Goal: Task Accomplishment & Management: Use online tool/utility

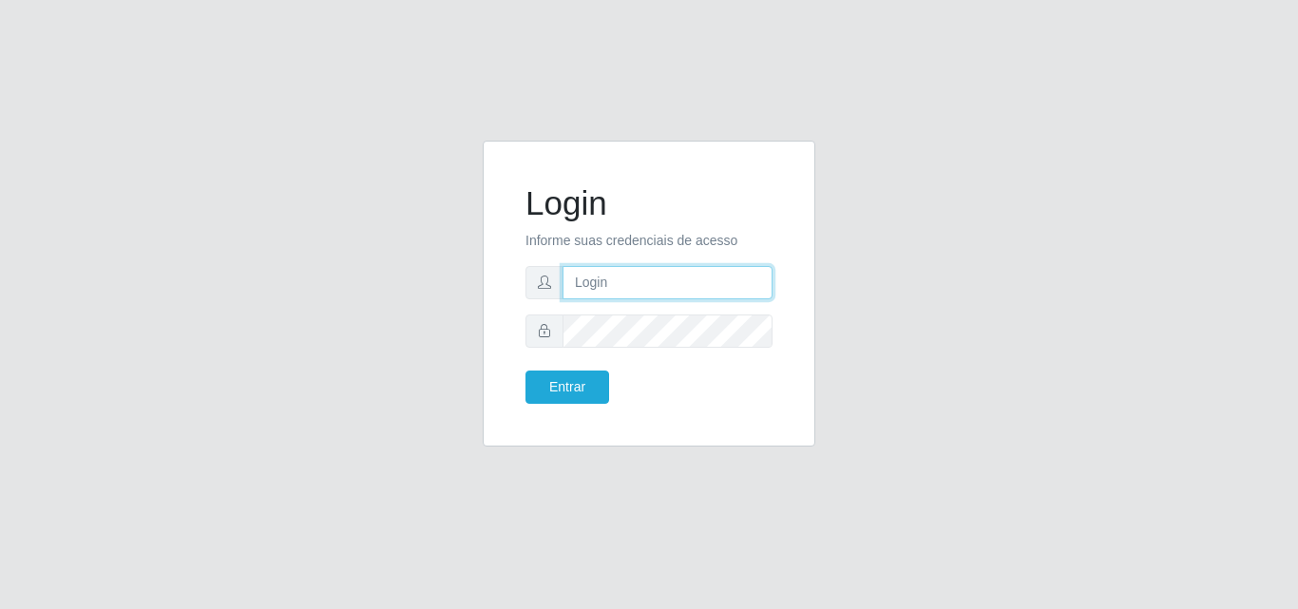
type input "[EMAIL_ADDRESS][DOMAIN_NAME]"
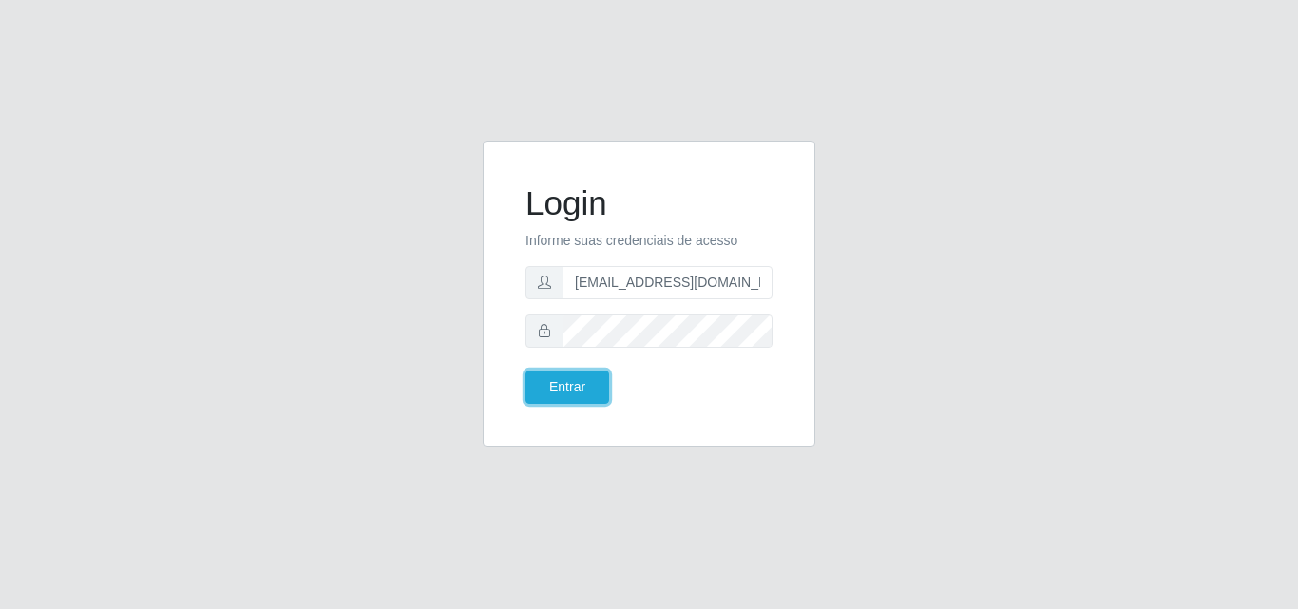
drag, startPoint x: 0, startPoint y: 0, endPoint x: 526, endPoint y: 348, distance: 631.0
click at [552, 383] on button "Entrar" at bounding box center [568, 387] width 84 height 33
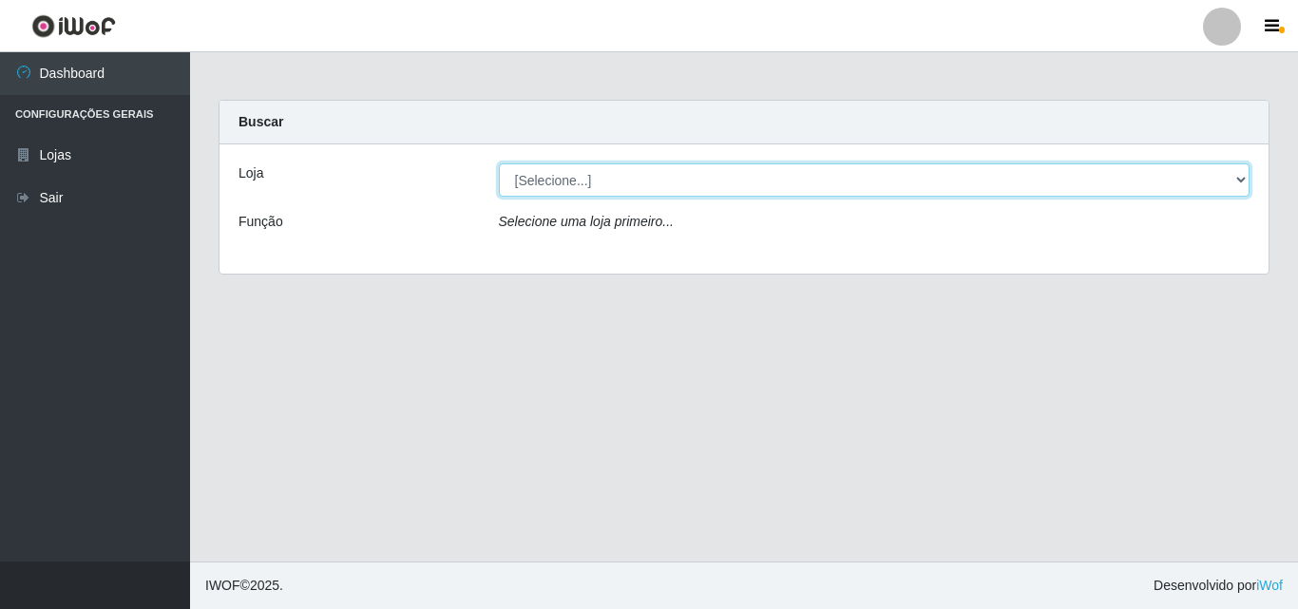
click at [1242, 182] on select "[Selecione...] Hiper Queiroz - [GEOGRAPHIC_DATA]" at bounding box center [875, 179] width 752 height 33
select select "514"
click at [499, 163] on select "[Selecione...] Hiper Queiroz - [GEOGRAPHIC_DATA]" at bounding box center [875, 179] width 752 height 33
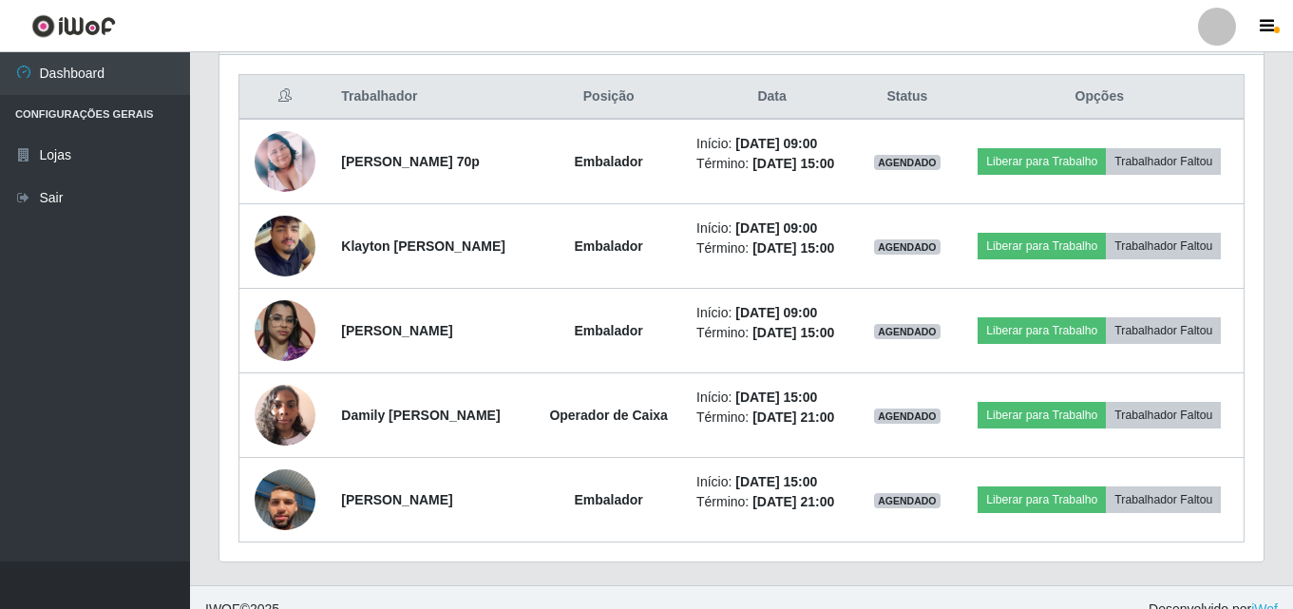
scroll to position [809, 0]
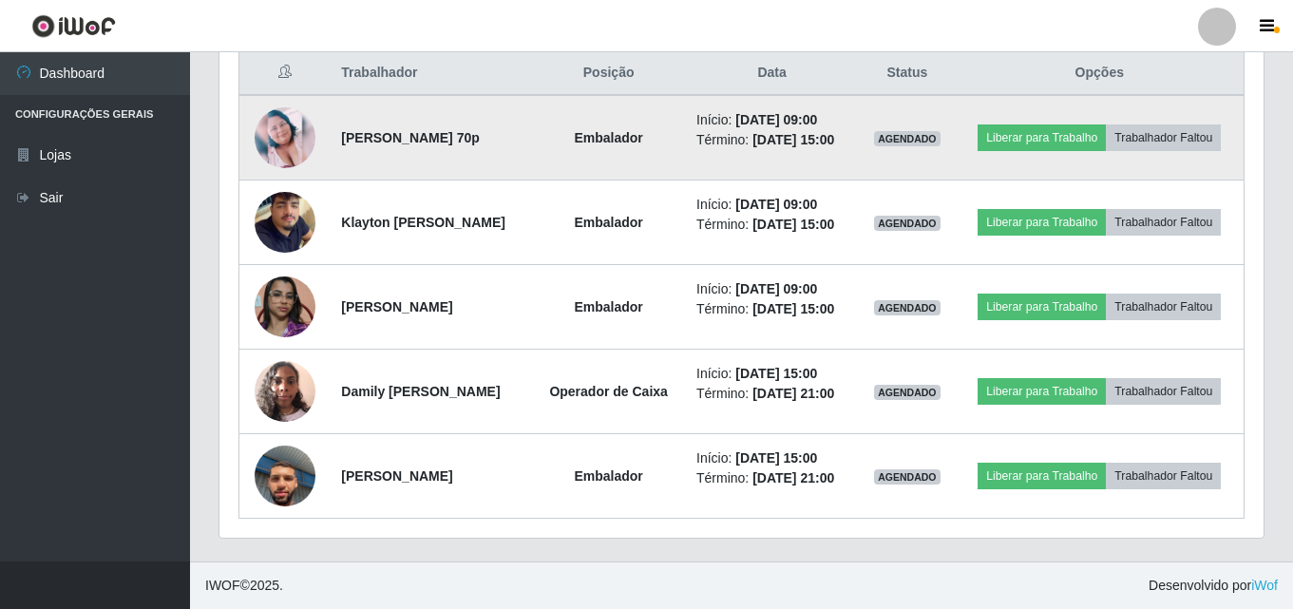
click at [291, 107] on img at bounding box center [285, 137] width 61 height 61
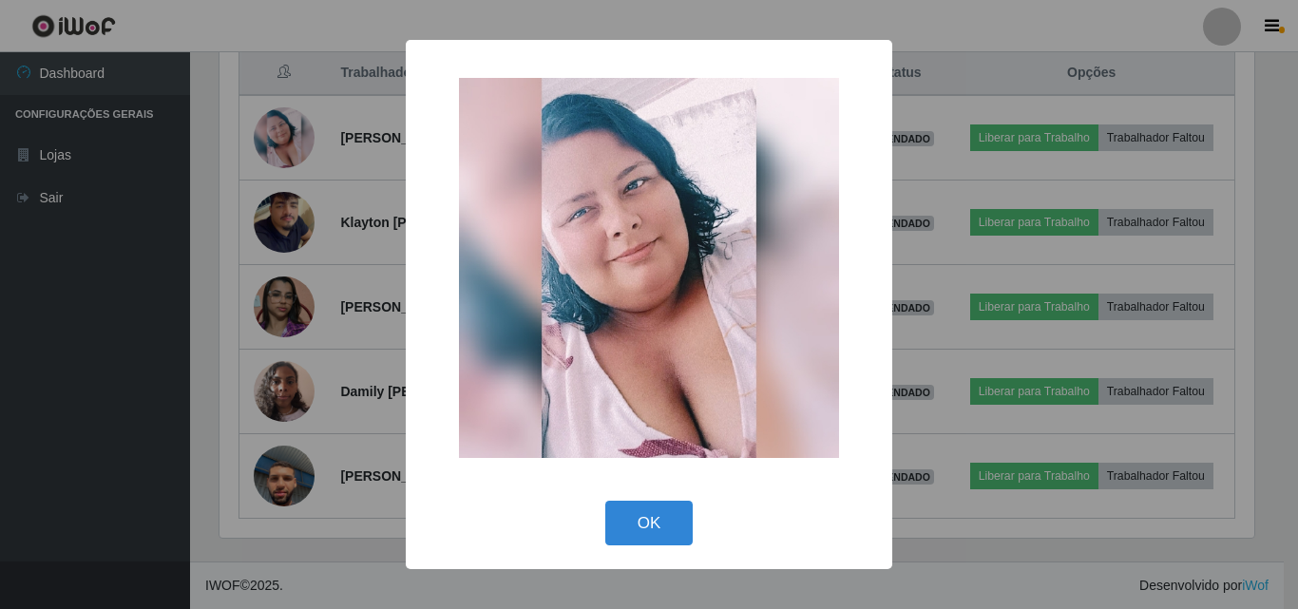
click at [178, 259] on div "× OK Cancel" at bounding box center [649, 304] width 1298 height 609
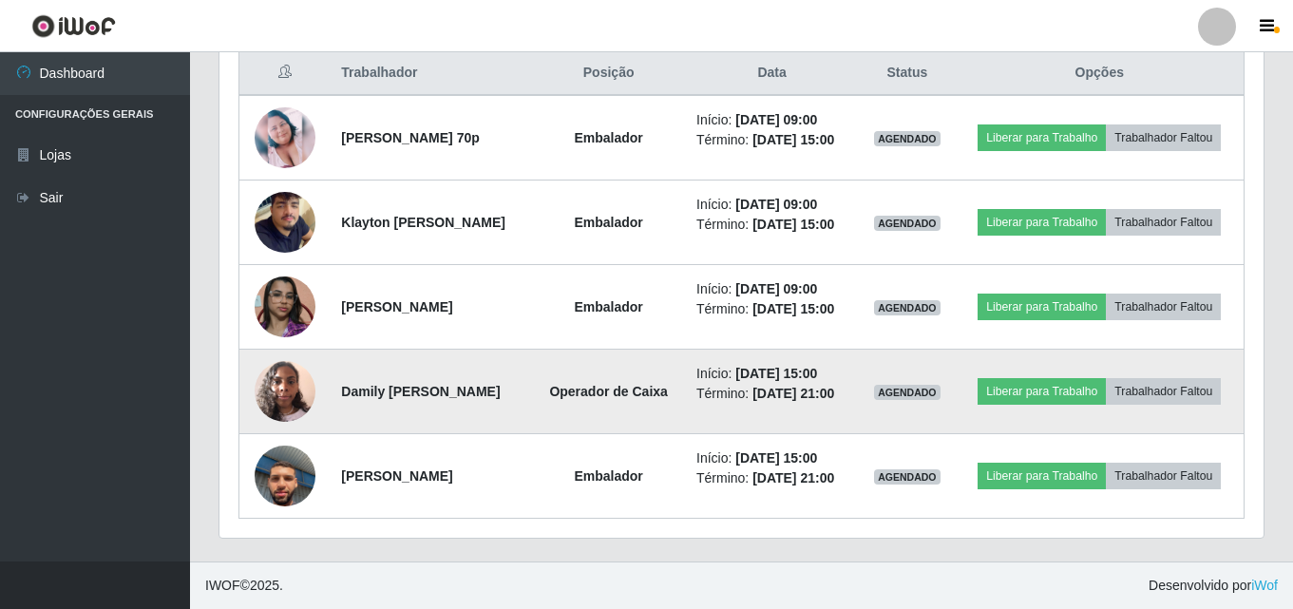
scroll to position [394, 1044]
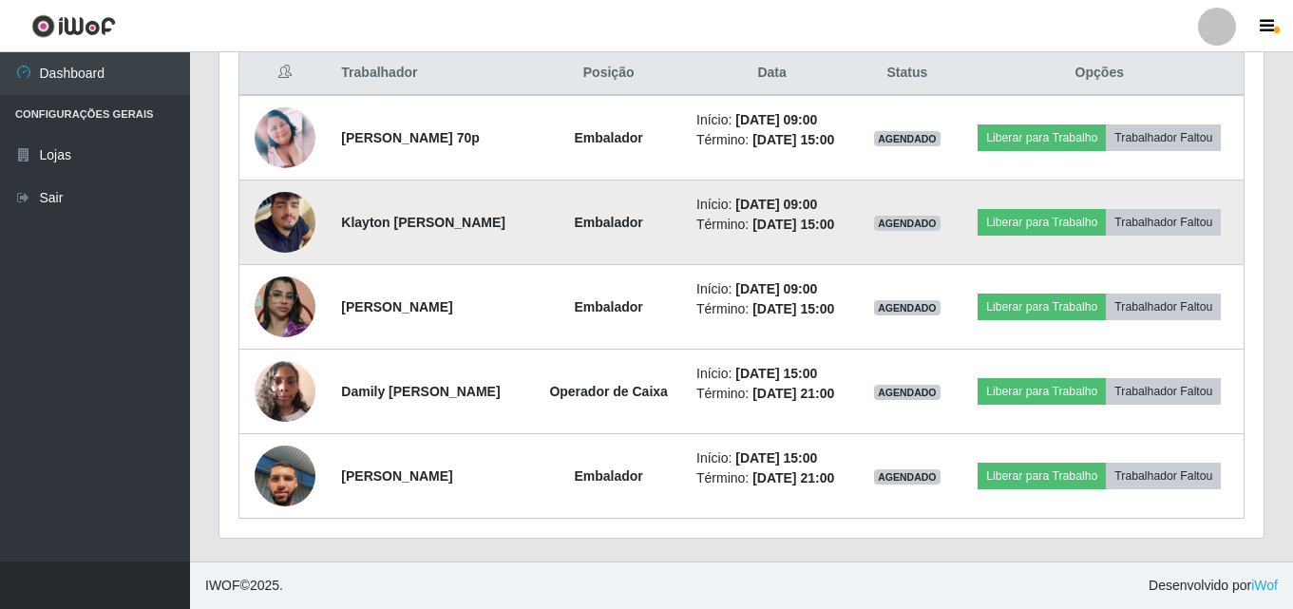
click at [288, 170] on img at bounding box center [285, 222] width 61 height 108
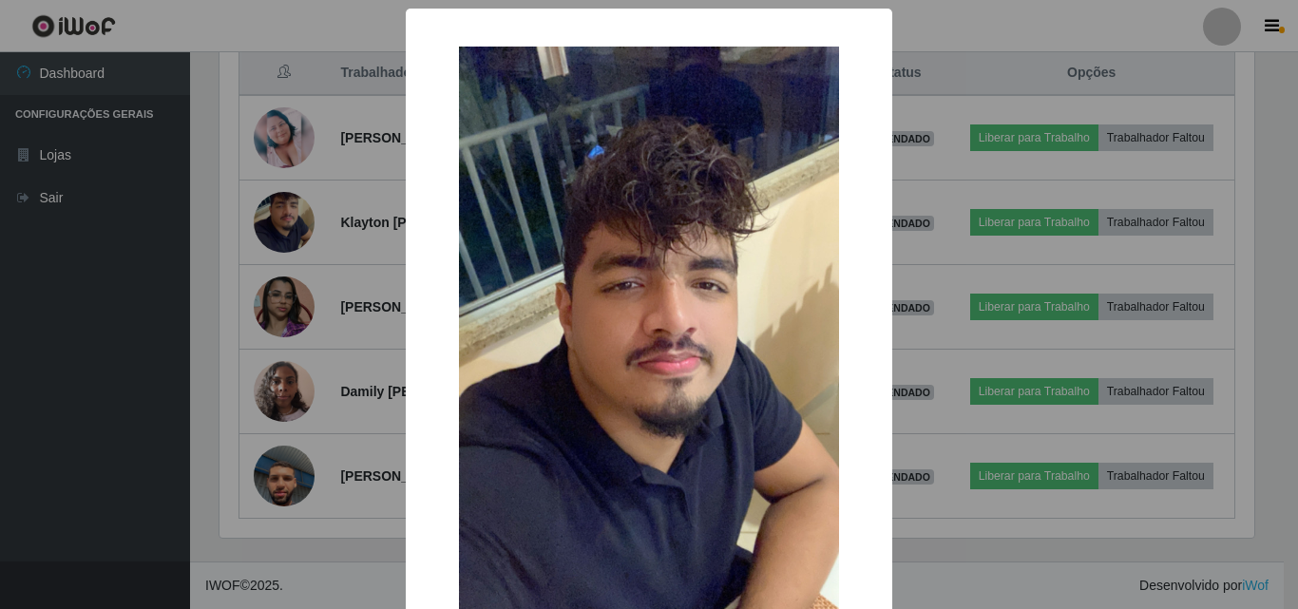
click at [141, 179] on div "× OK Cancel" at bounding box center [649, 304] width 1298 height 609
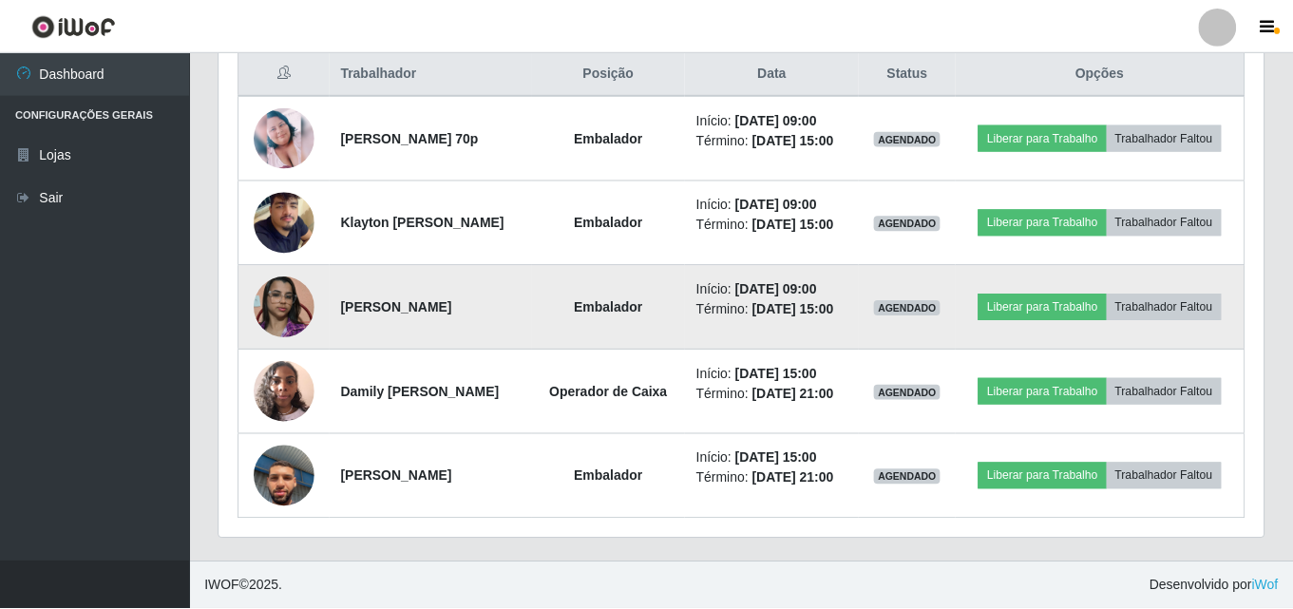
scroll to position [394, 1044]
click at [277, 269] on img at bounding box center [285, 307] width 61 height 108
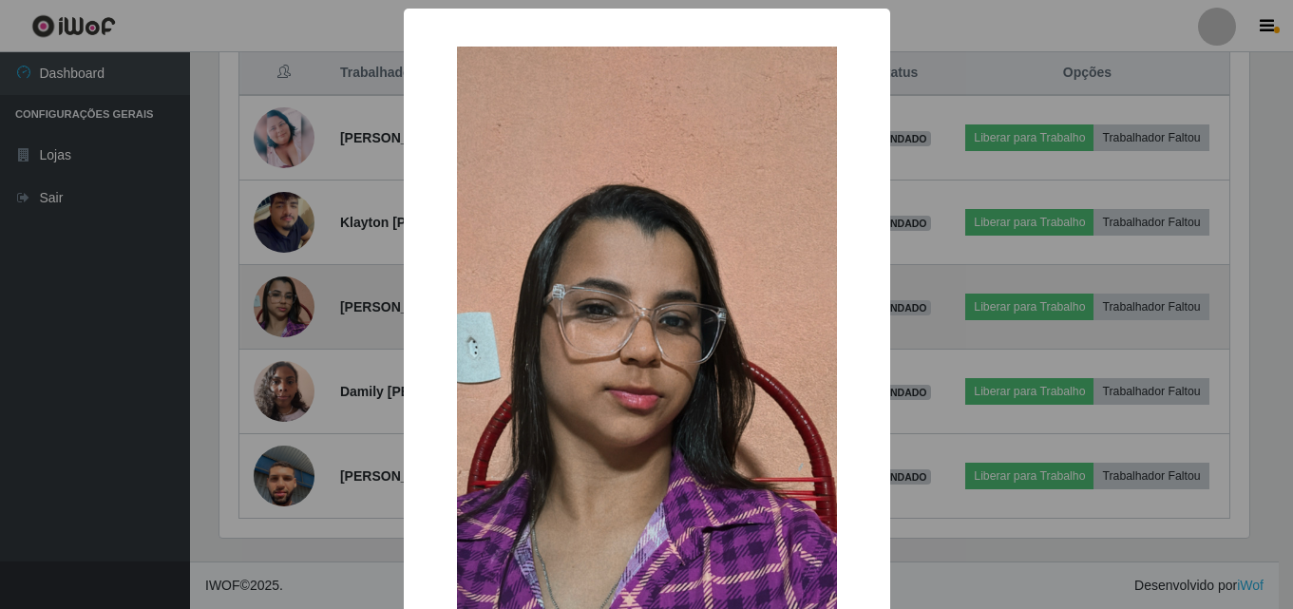
scroll to position [394, 1035]
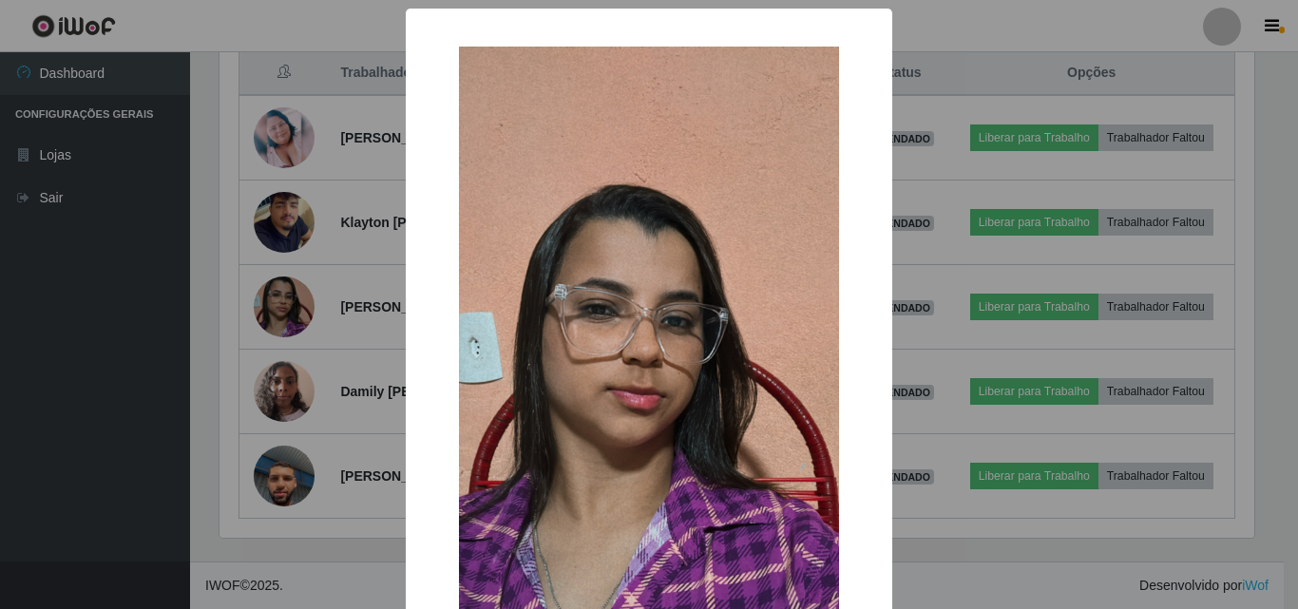
click at [108, 238] on div "× OK Cancel" at bounding box center [649, 304] width 1298 height 609
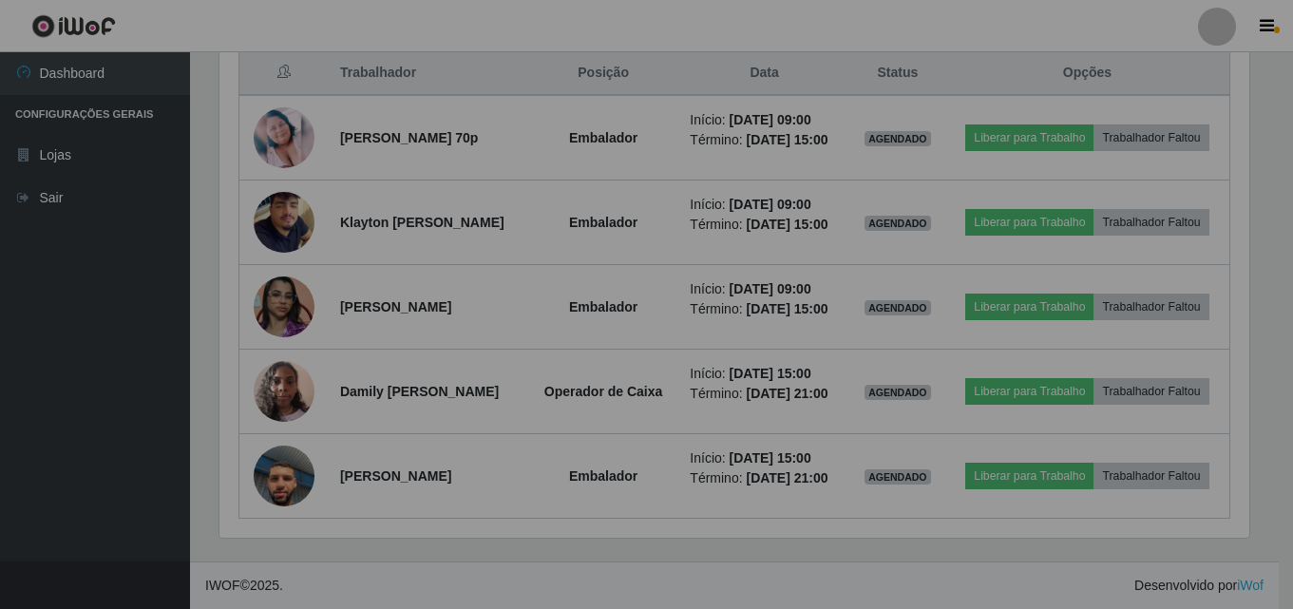
scroll to position [394, 1044]
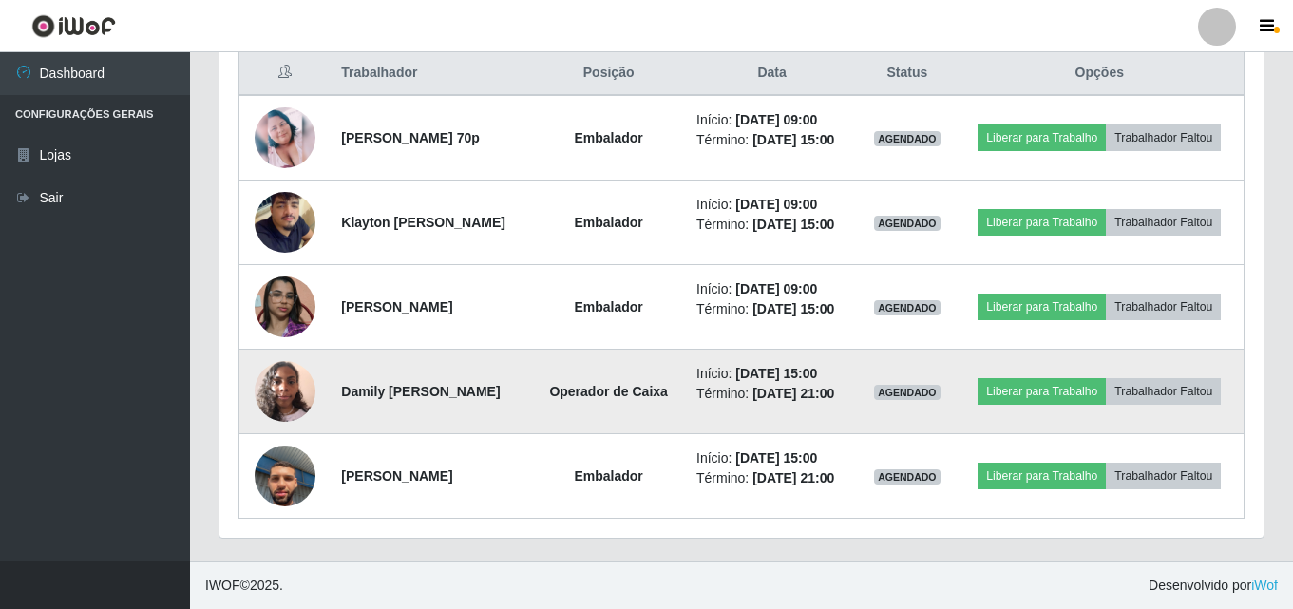
click at [277, 378] on img at bounding box center [285, 391] width 61 height 81
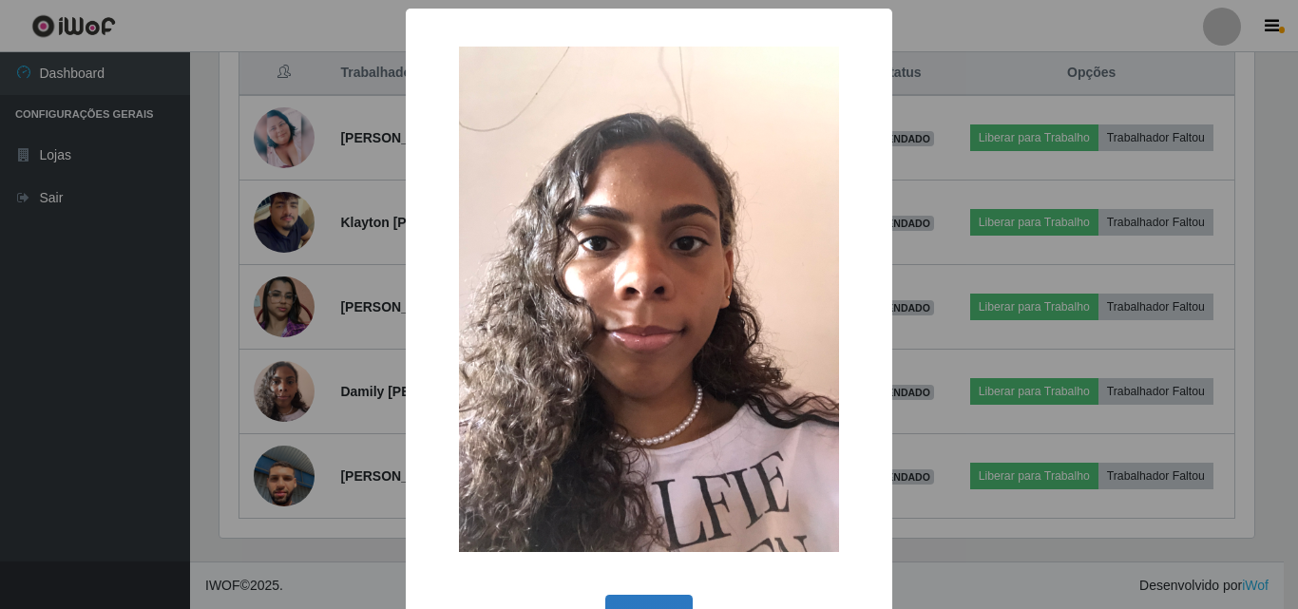
click at [643, 596] on button "OK" at bounding box center [649, 617] width 88 height 45
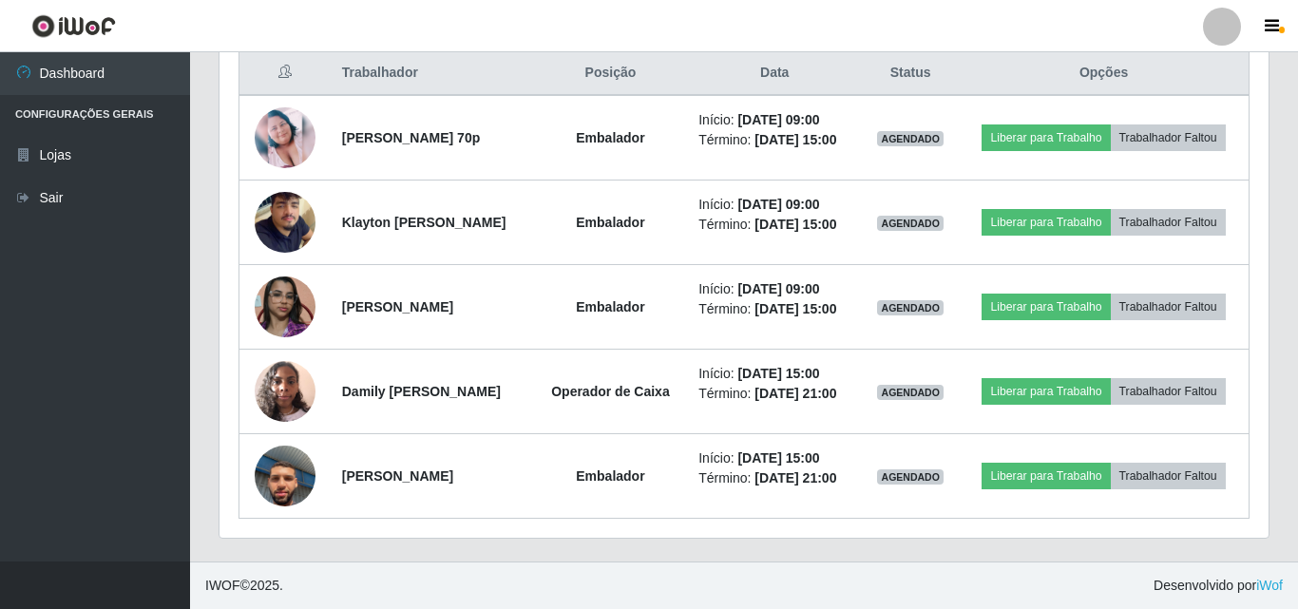
scroll to position [394, 1044]
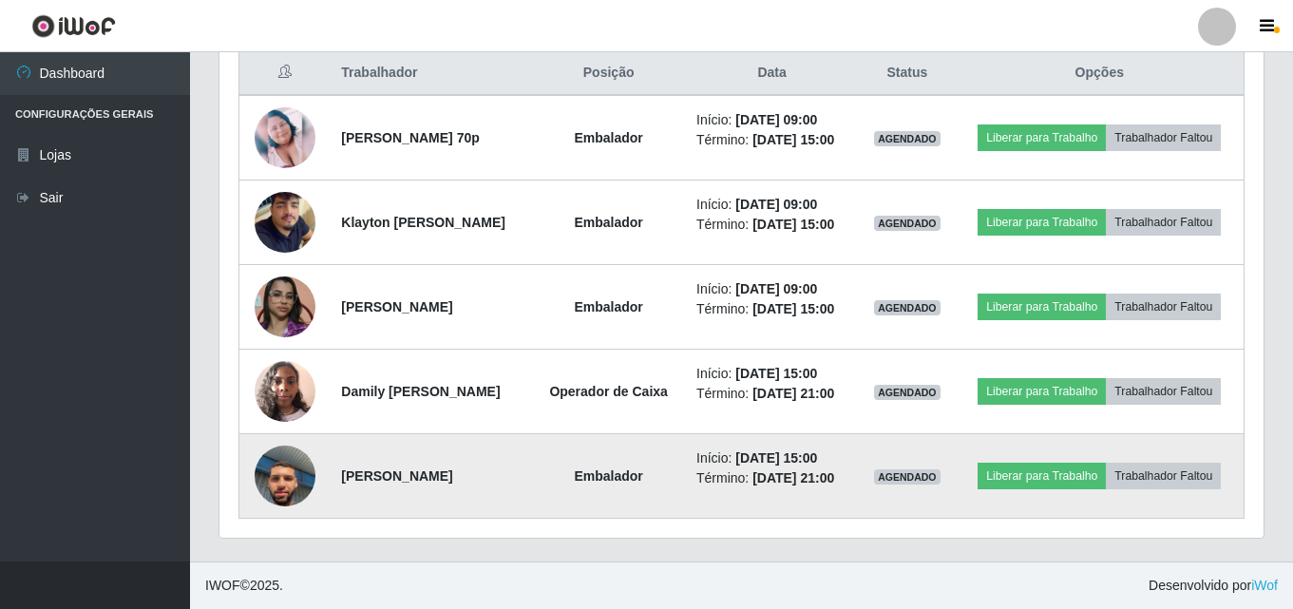
click at [283, 461] on img at bounding box center [285, 476] width 61 height 108
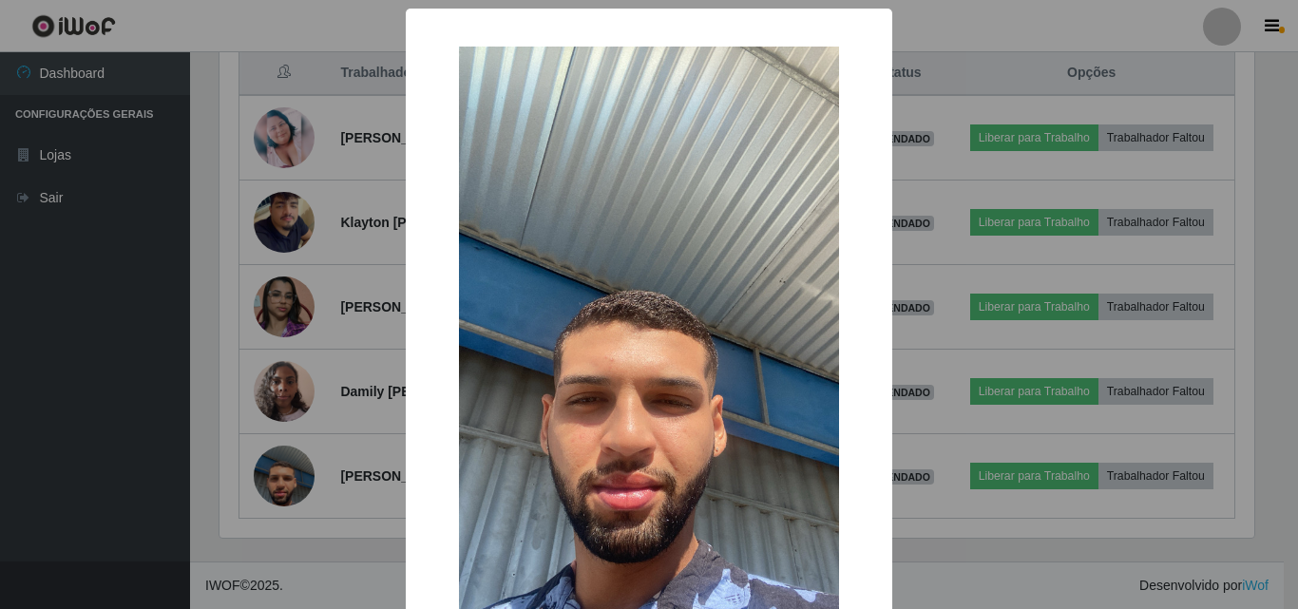
click at [143, 408] on div "× OK Cancel" at bounding box center [649, 304] width 1298 height 609
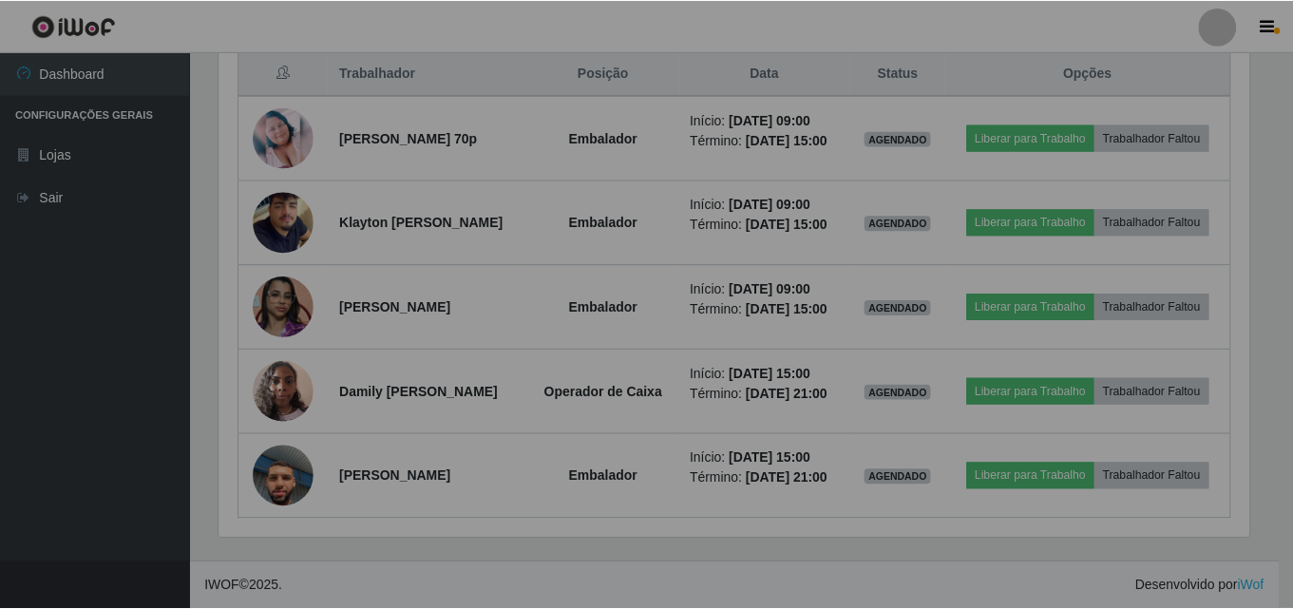
scroll to position [394, 1044]
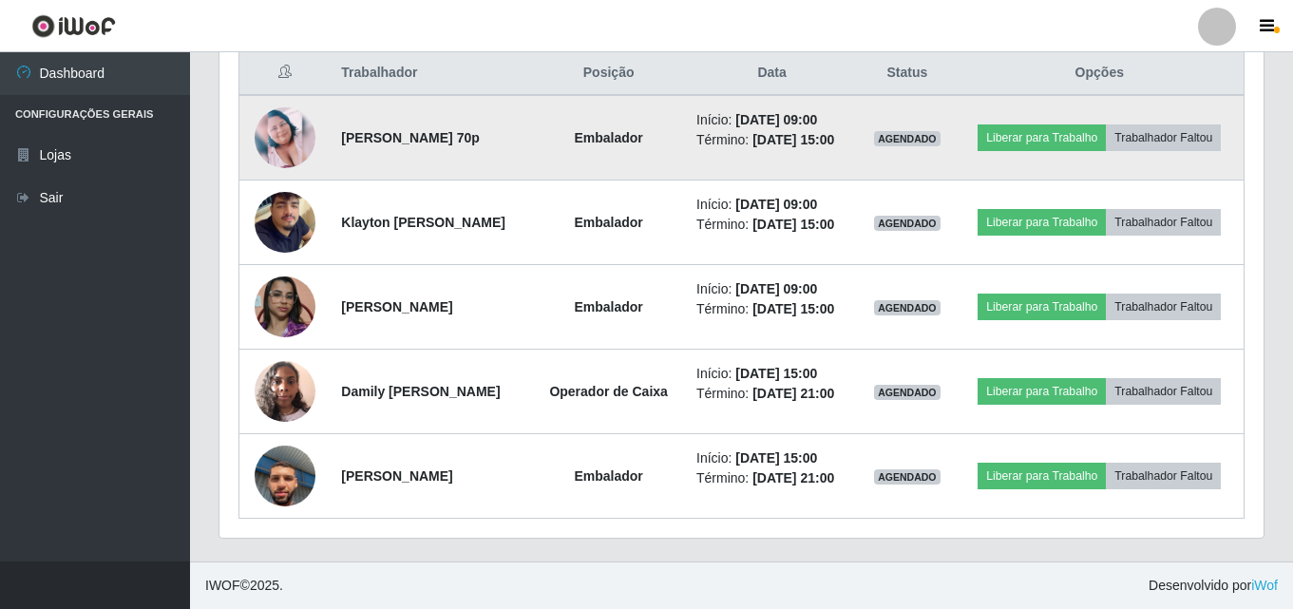
click at [260, 107] on img at bounding box center [285, 137] width 61 height 61
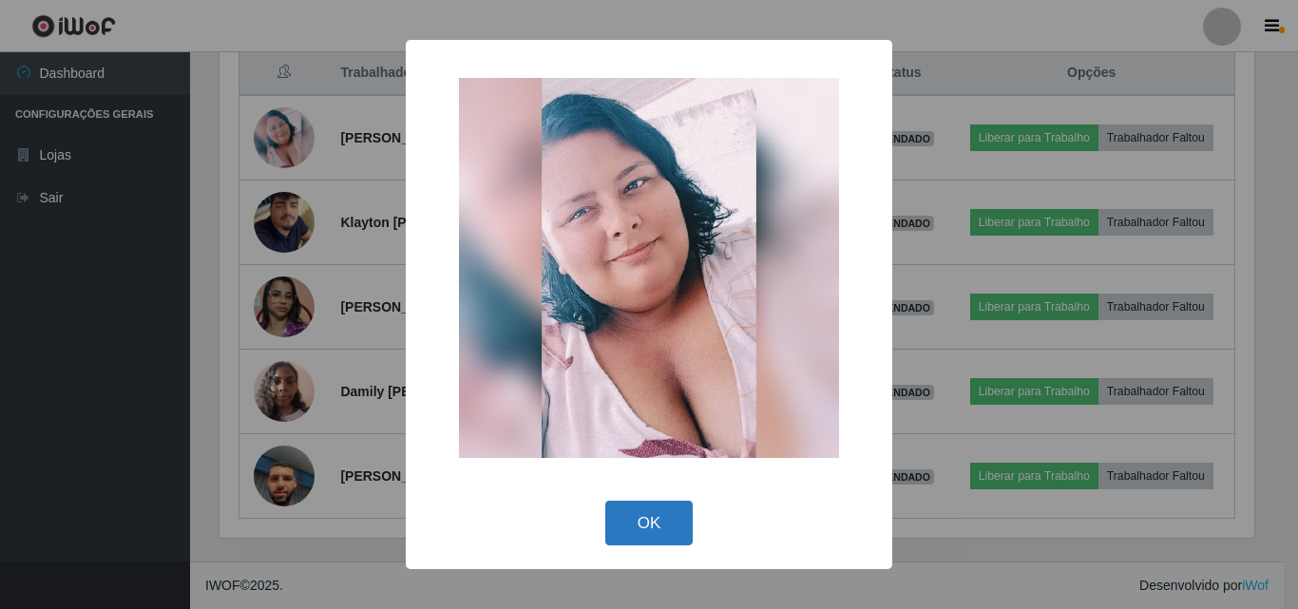
click at [664, 504] on button "OK" at bounding box center [649, 523] width 88 height 45
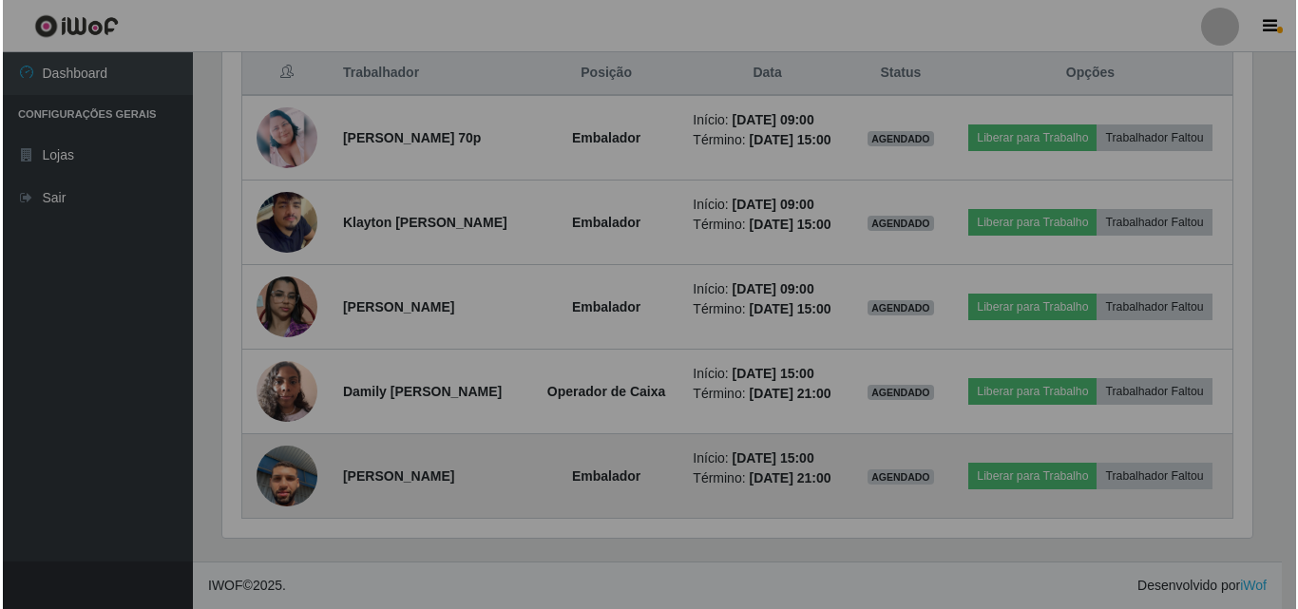
scroll to position [394, 1044]
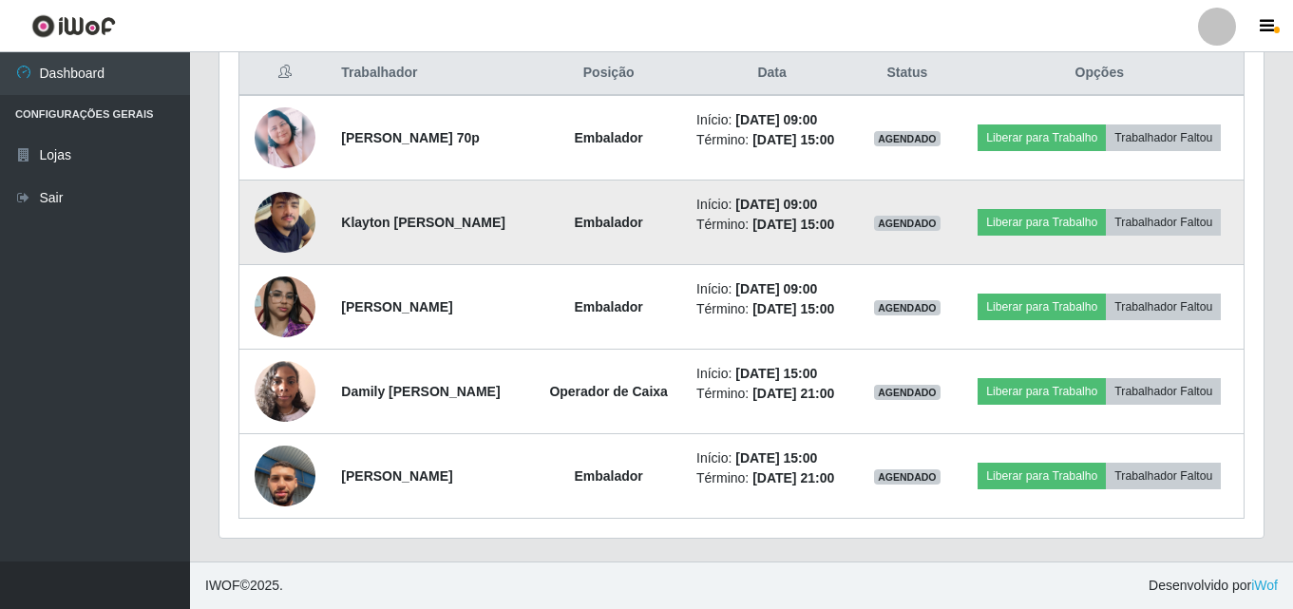
click at [287, 173] on img at bounding box center [285, 222] width 61 height 108
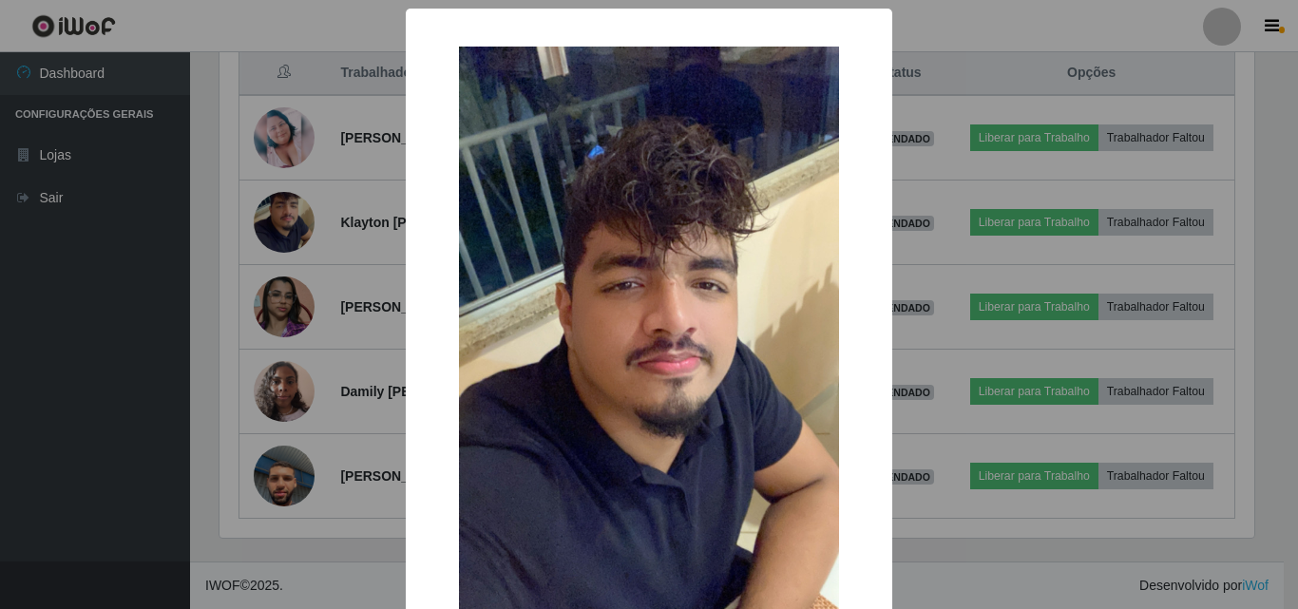
click at [330, 369] on div "× OK Cancel" at bounding box center [649, 304] width 1298 height 609
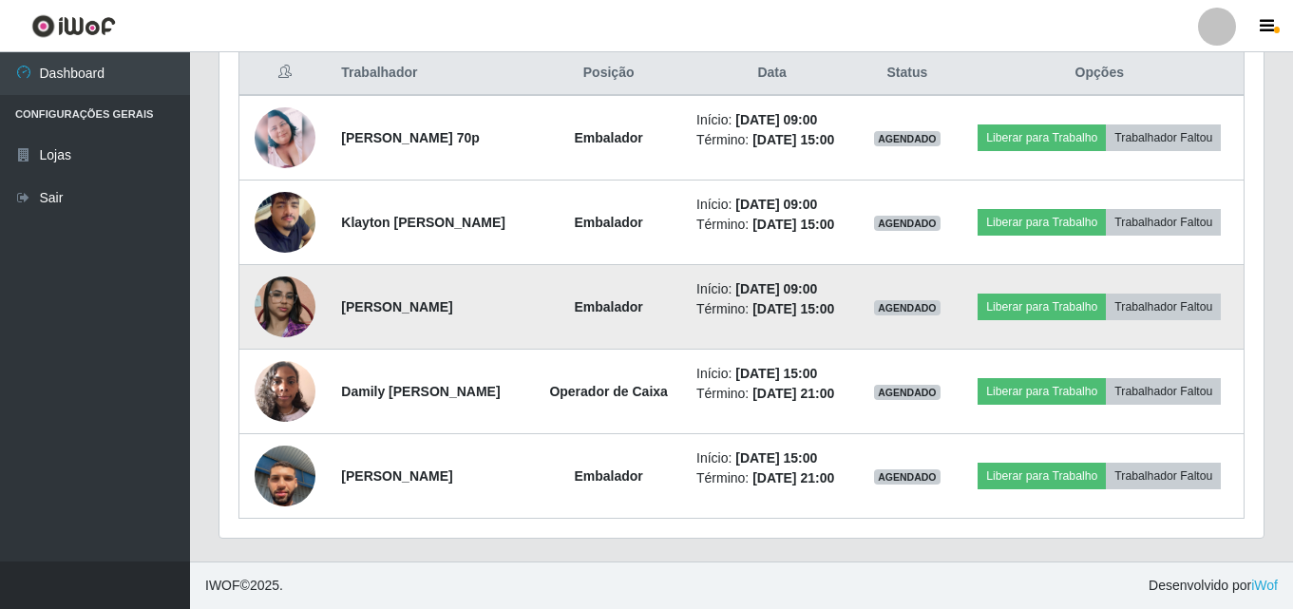
scroll to position [714, 0]
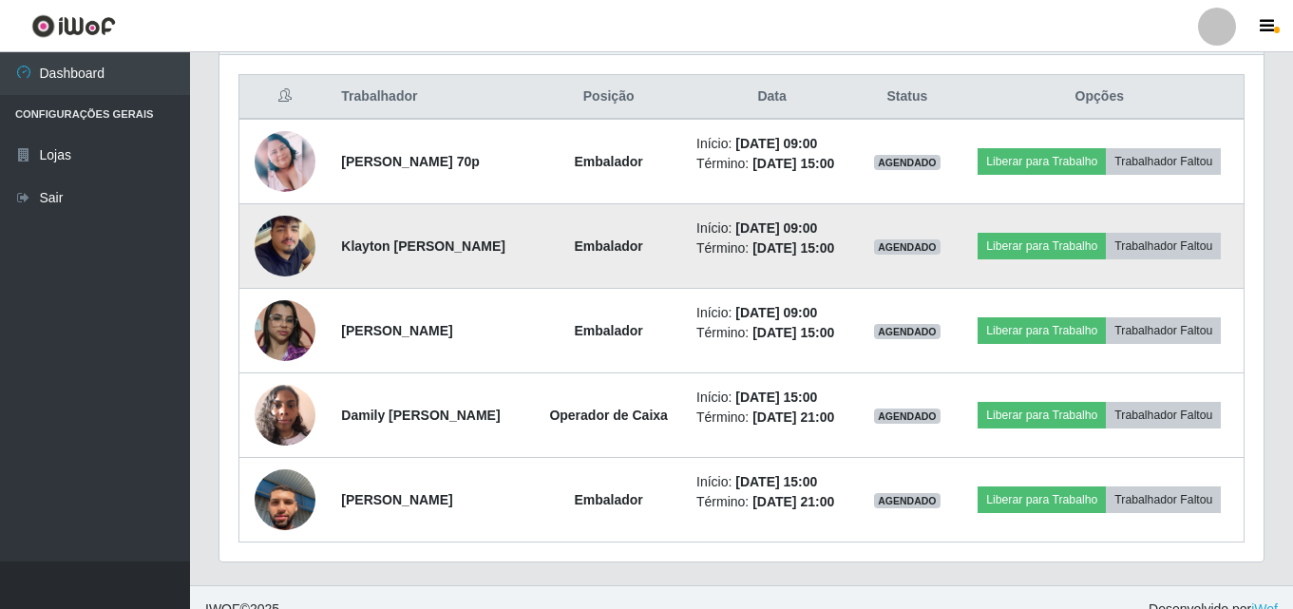
click at [282, 277] on img at bounding box center [285, 246] width 61 height 108
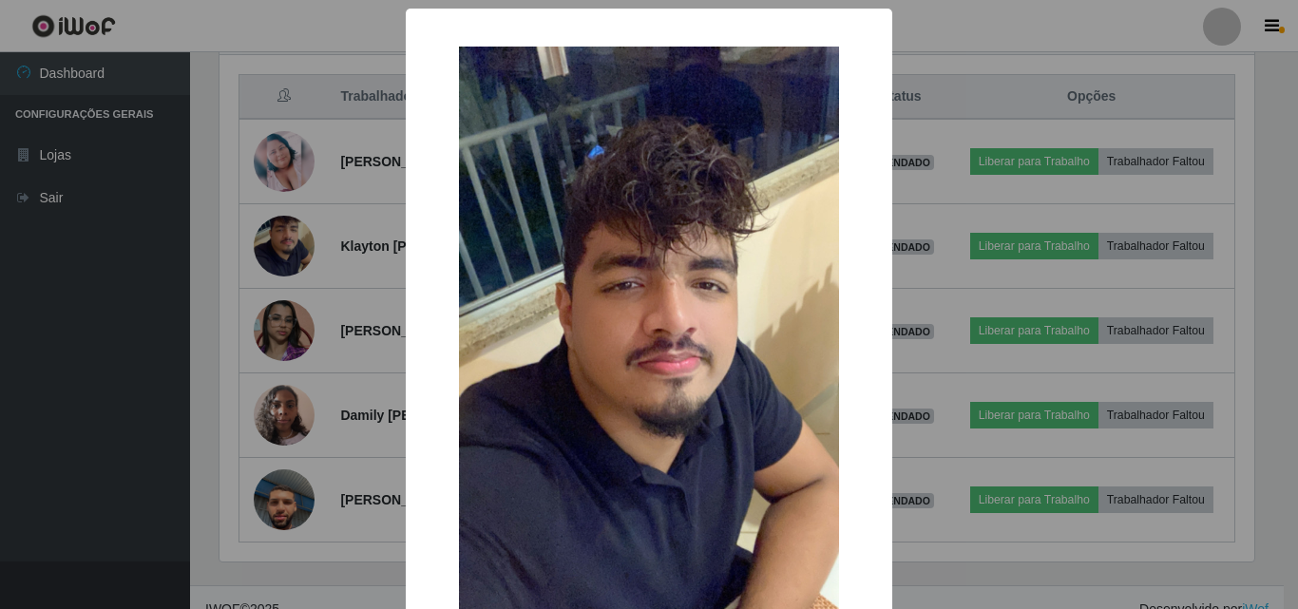
click at [316, 283] on div "× OK Cancel" at bounding box center [649, 304] width 1298 height 609
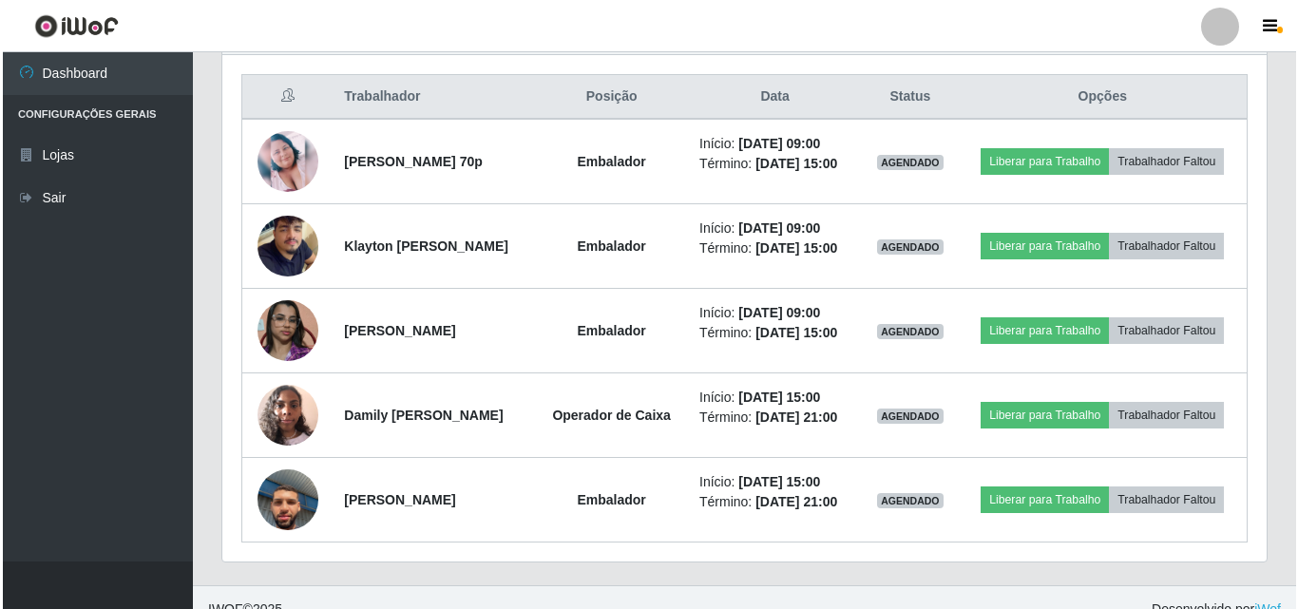
scroll to position [394, 1044]
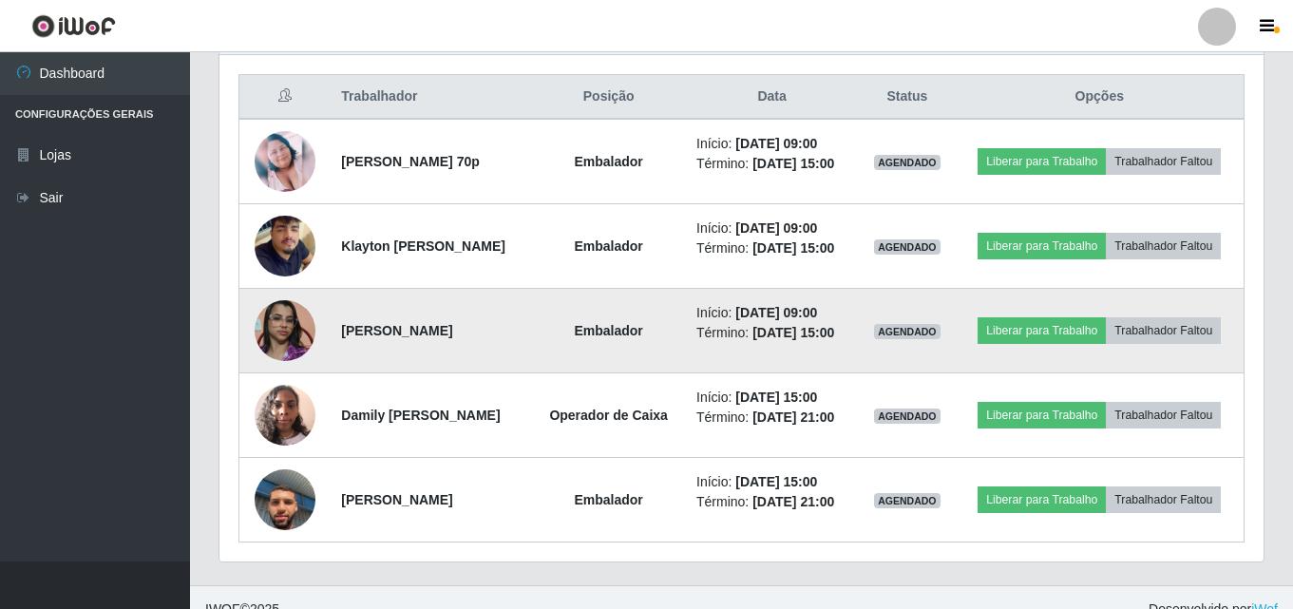
click at [280, 364] on img at bounding box center [285, 331] width 61 height 108
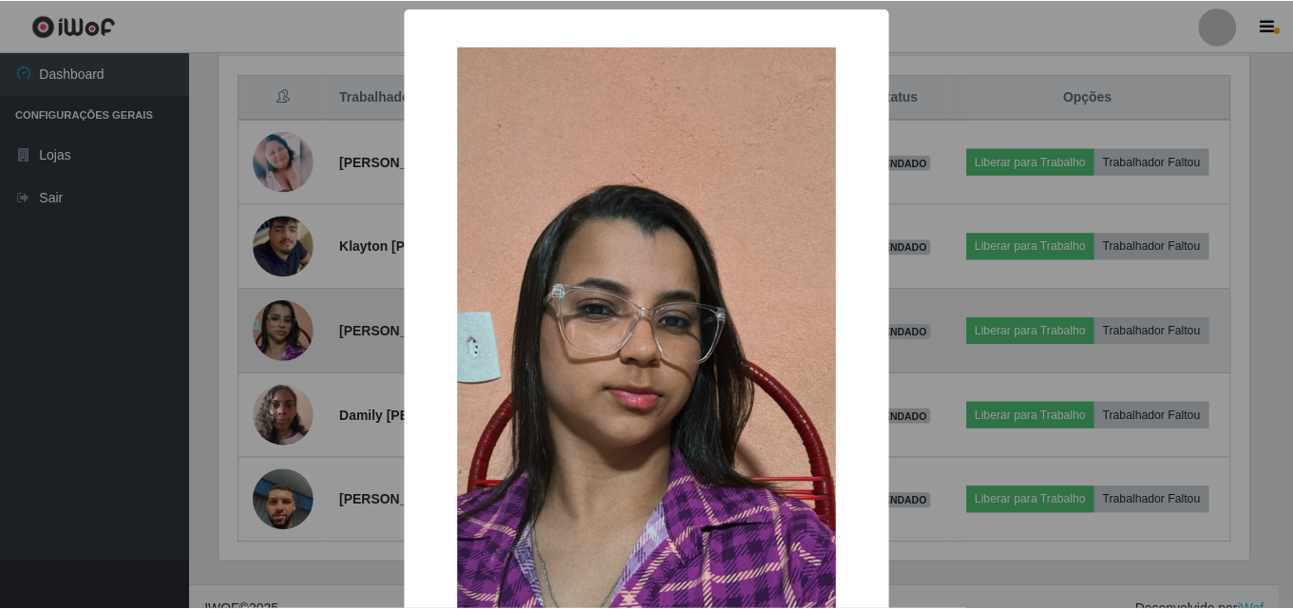
scroll to position [394, 1035]
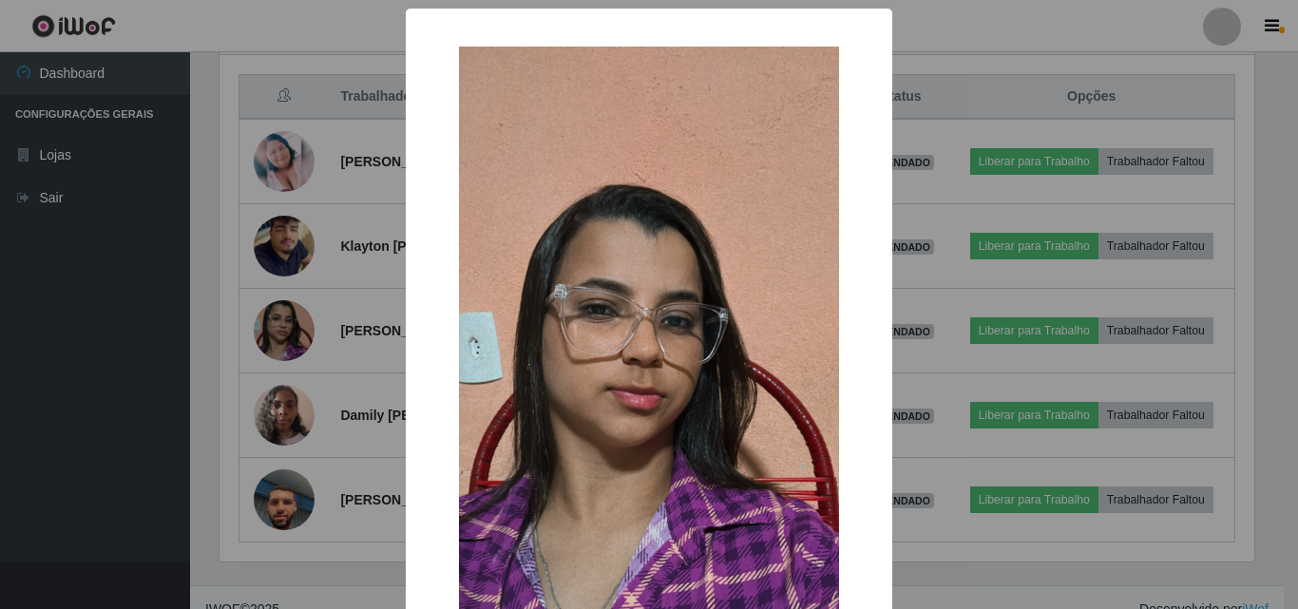
click at [338, 335] on div "× OK Cancel" at bounding box center [649, 304] width 1298 height 609
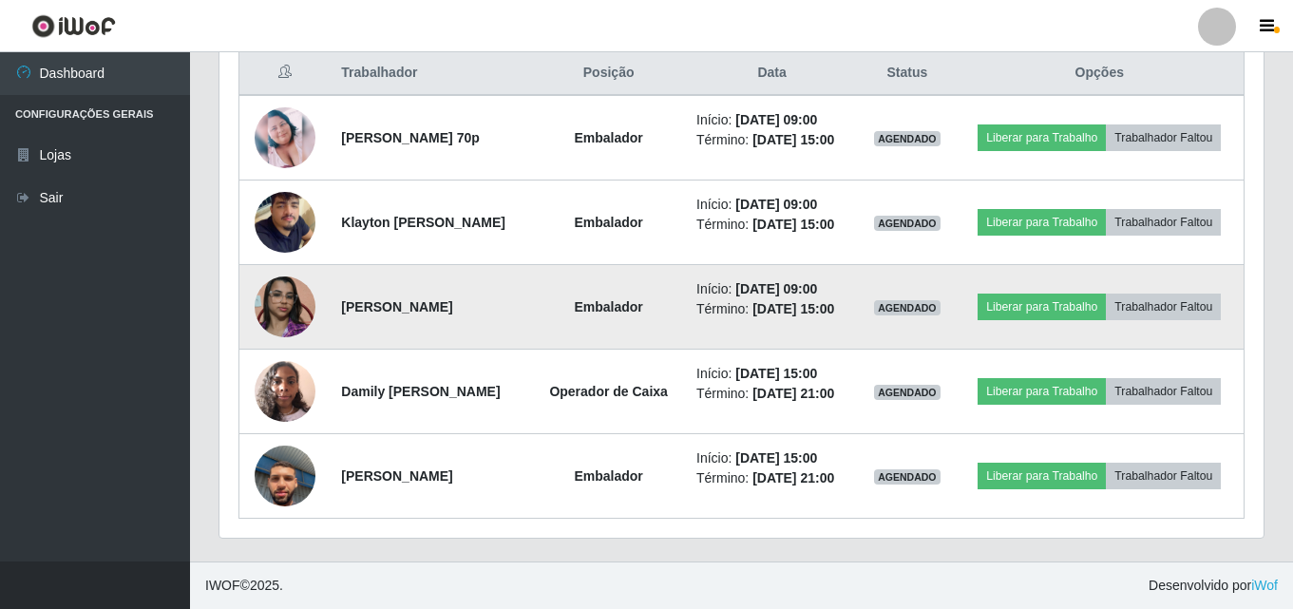
scroll to position [809, 0]
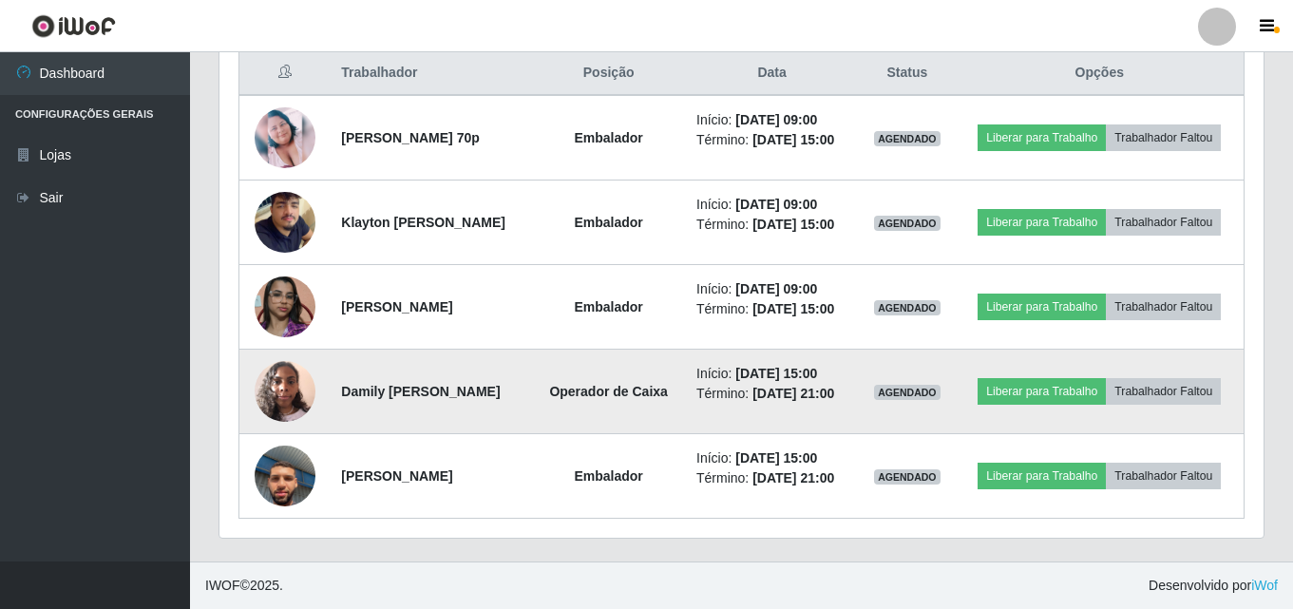
click at [283, 372] on img at bounding box center [285, 391] width 61 height 81
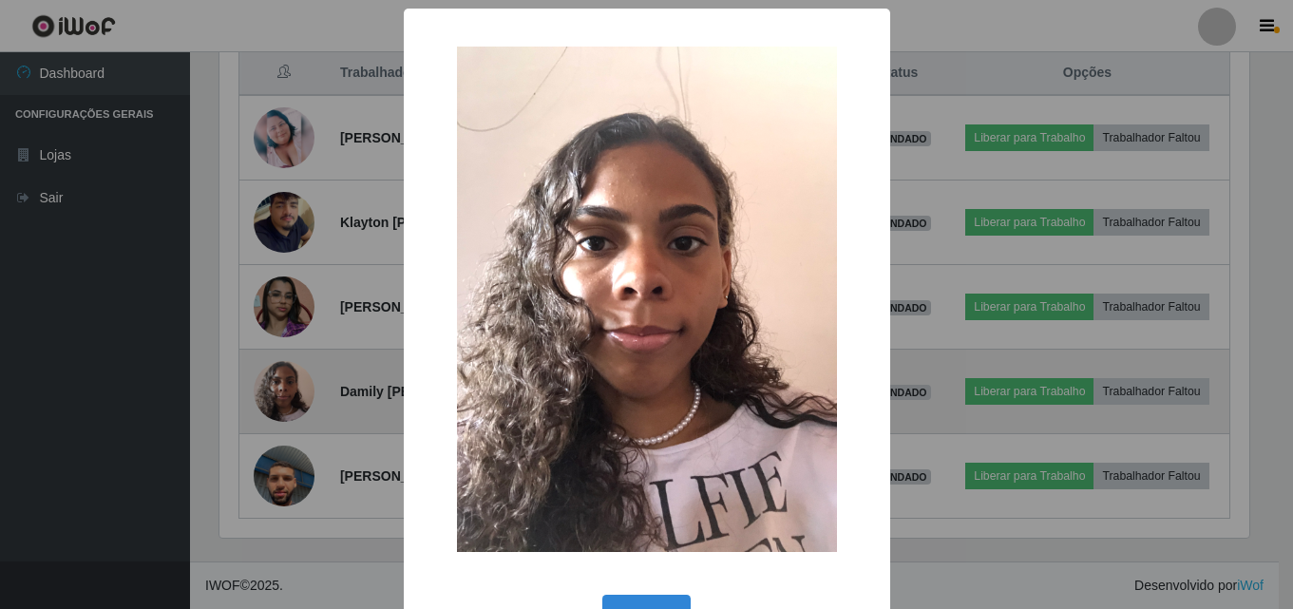
scroll to position [394, 1035]
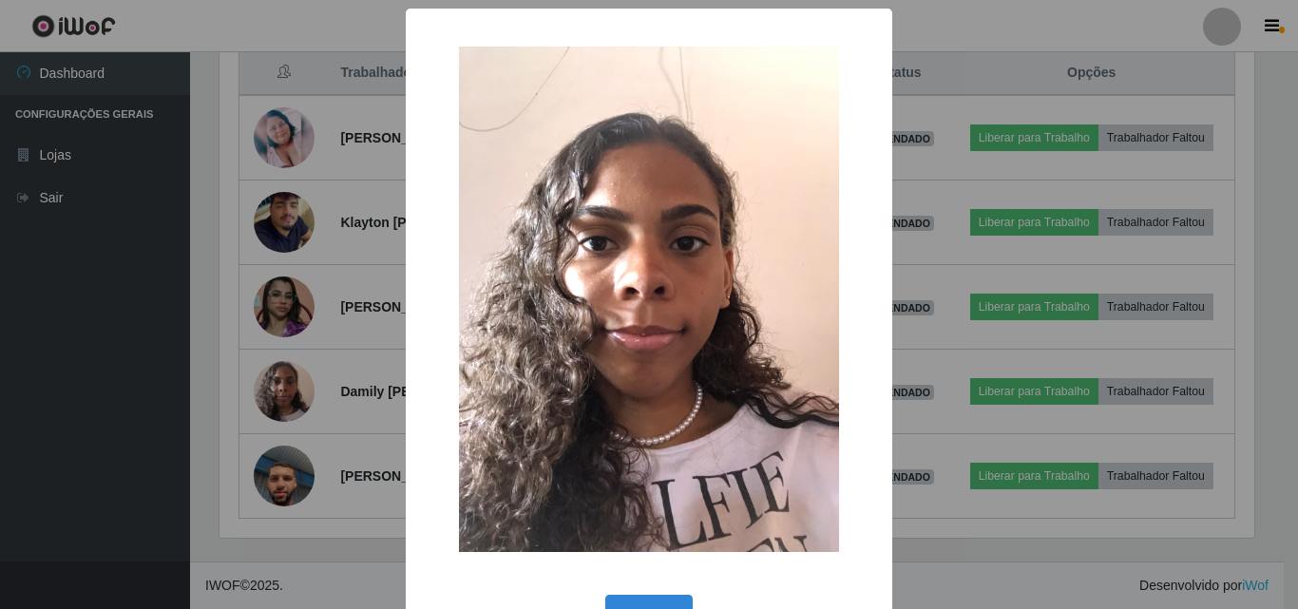
click at [364, 345] on div "× OK Cancel" at bounding box center [649, 304] width 1298 height 609
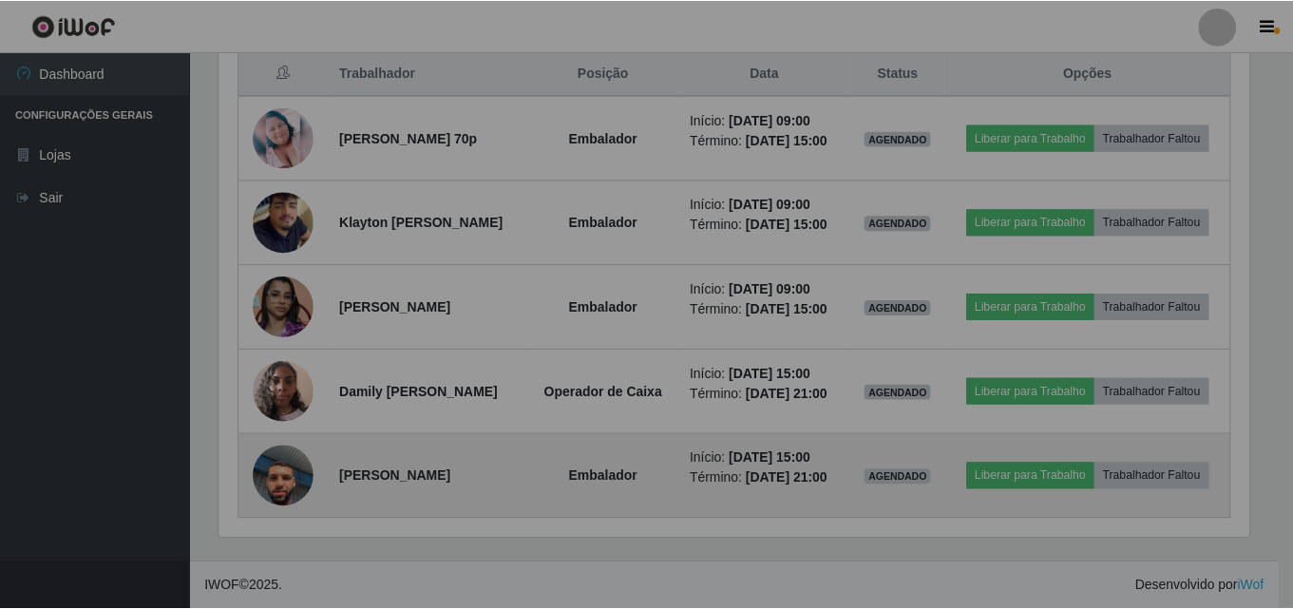
scroll to position [394, 1044]
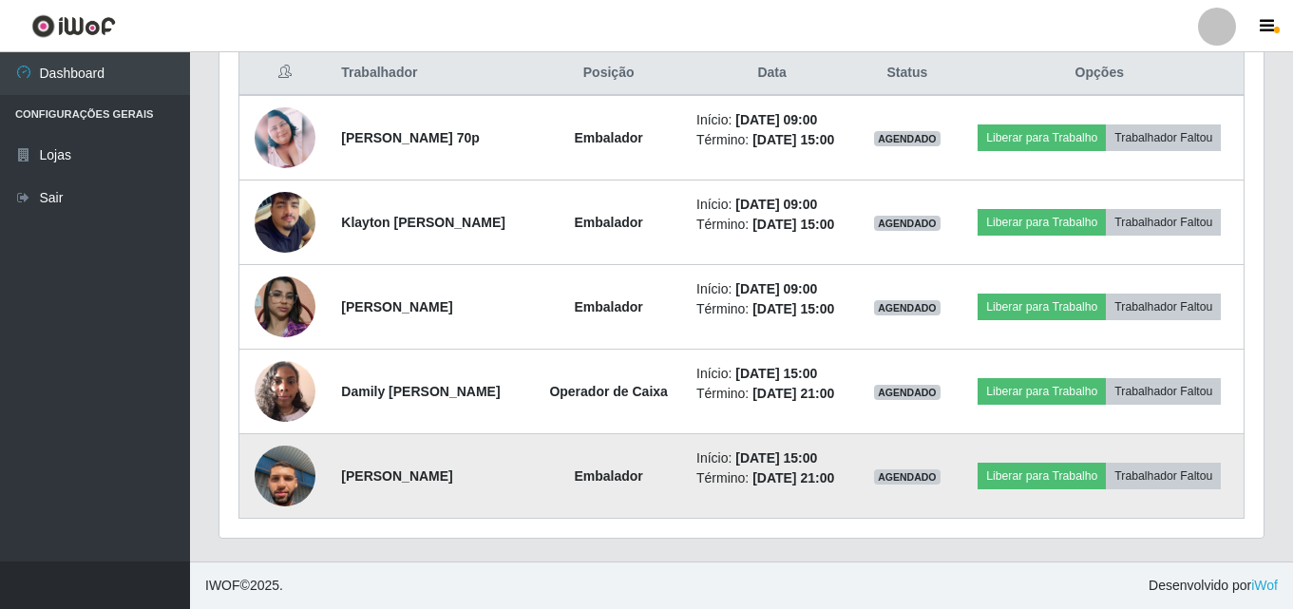
click at [277, 469] on img at bounding box center [285, 476] width 61 height 108
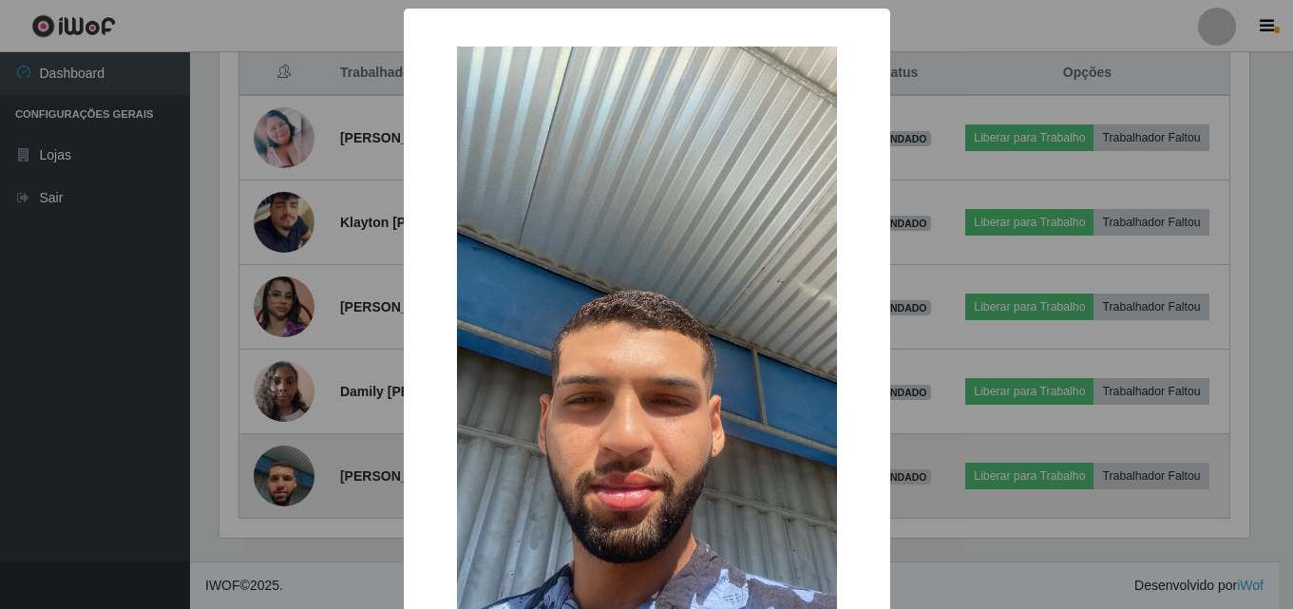
scroll to position [394, 1035]
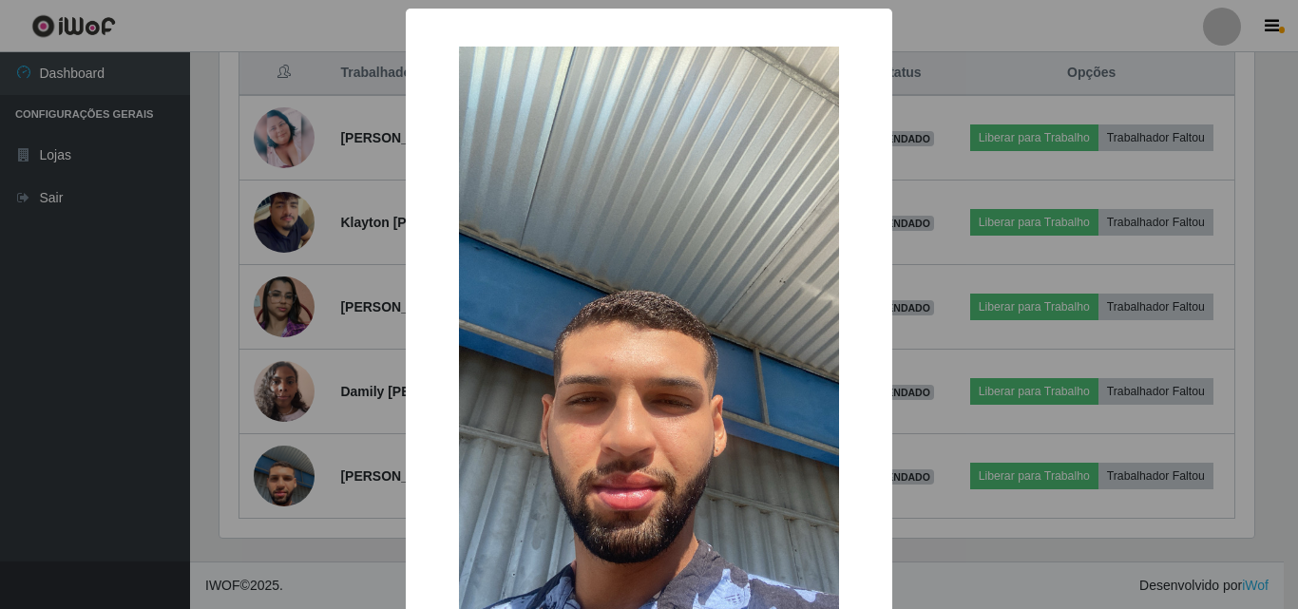
click at [347, 374] on div "× OK Cancel" at bounding box center [649, 304] width 1298 height 609
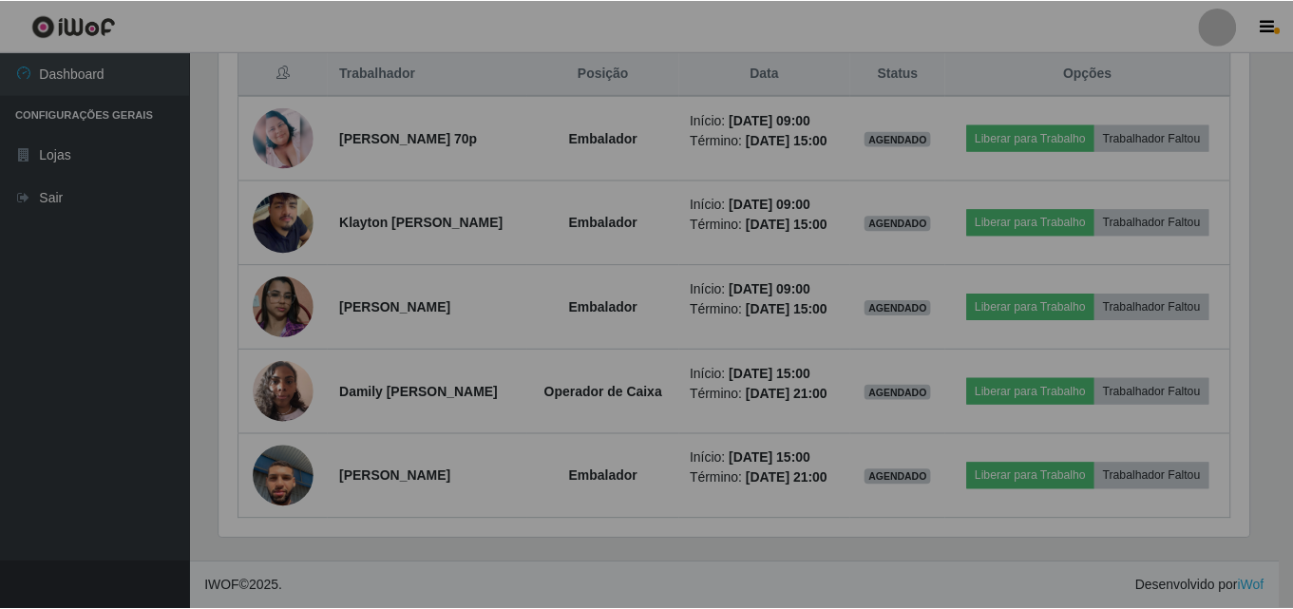
scroll to position [394, 1044]
